Goal: Information Seeking & Learning: Check status

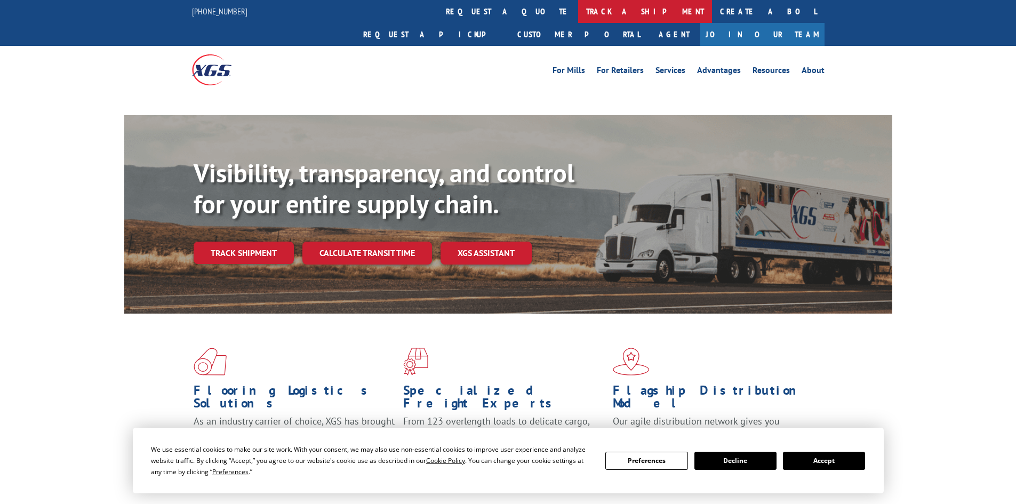
click at [578, 7] on link "track a shipment" at bounding box center [645, 11] width 134 height 23
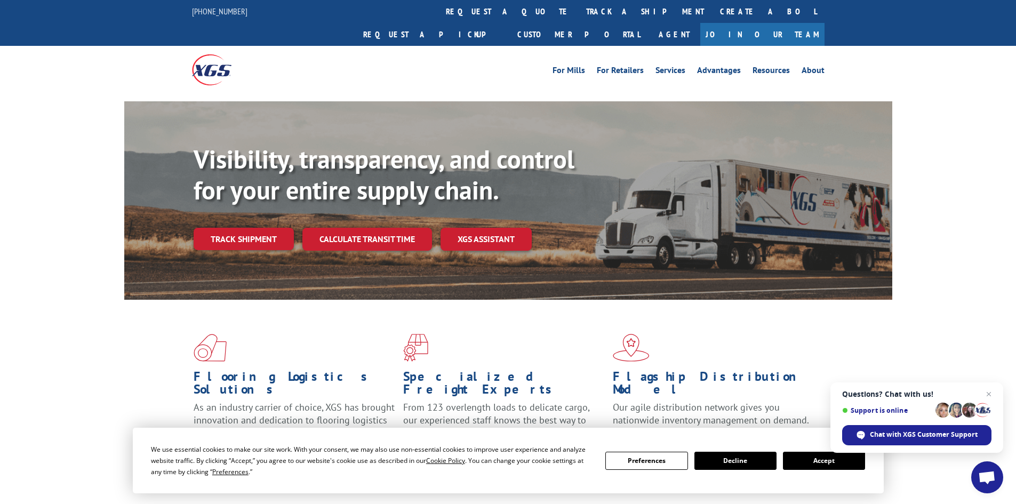
click at [822, 464] on button "Accept" at bounding box center [824, 461] width 82 height 18
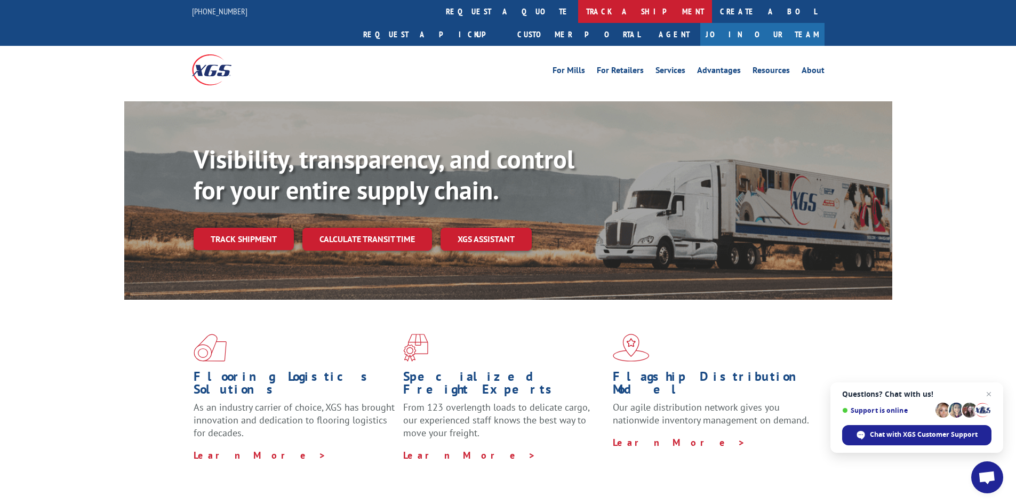
click at [578, 11] on link "track a shipment" at bounding box center [645, 11] width 134 height 23
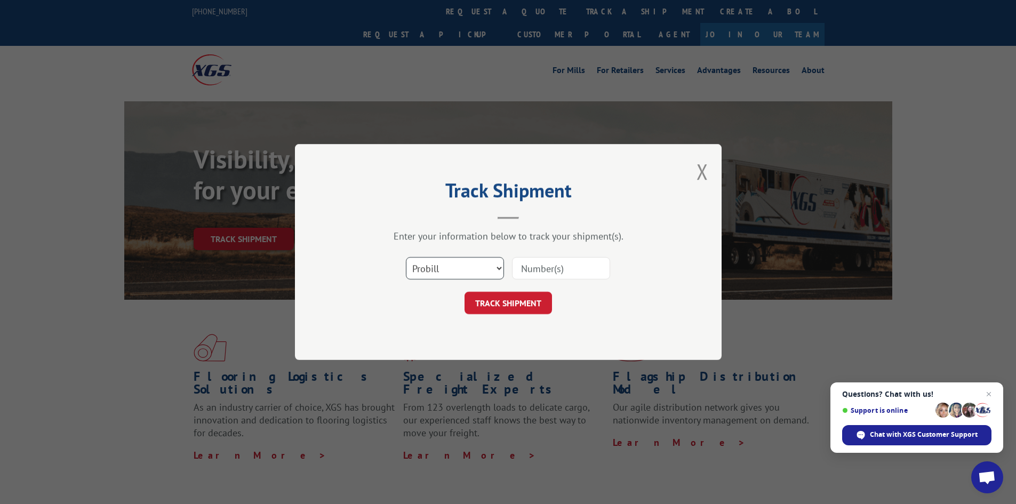
click at [433, 265] on select "Select category... Probill BOL PO" at bounding box center [455, 268] width 98 height 22
select select "bol"
click at [406, 257] on select "Select category... Probill BOL PO" at bounding box center [455, 268] width 98 height 22
click at [536, 268] on input at bounding box center [561, 268] width 98 height 22
paste input "6042569"
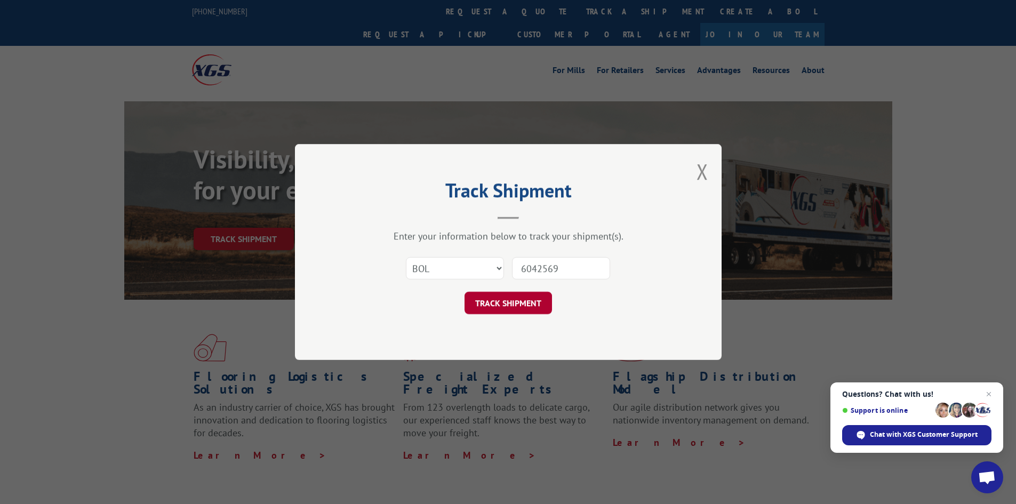
type input "6042569"
click at [505, 300] on button "TRACK SHIPMENT" at bounding box center [507, 303] width 87 height 22
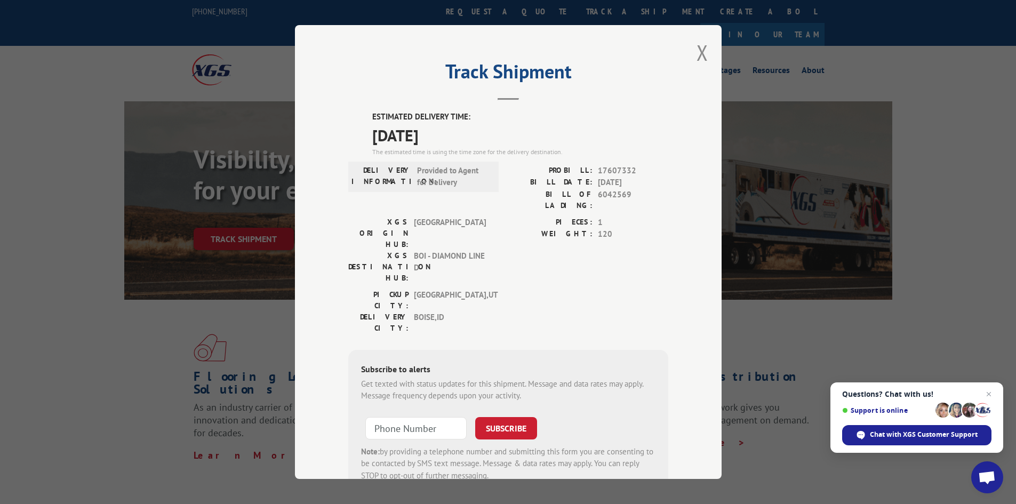
drag, startPoint x: 366, startPoint y: 112, endPoint x: 471, endPoint y: 138, distance: 108.5
click at [471, 138] on div "ESTIMATED DELIVERY TIME: [DATE] The estimated time is using the time zone for t…" at bounding box center [508, 302] width 320 height 383
copy div "ESTIMATED DELIVERY TIME: [DATE]"
